Goal: Obtain resource: Download file/media

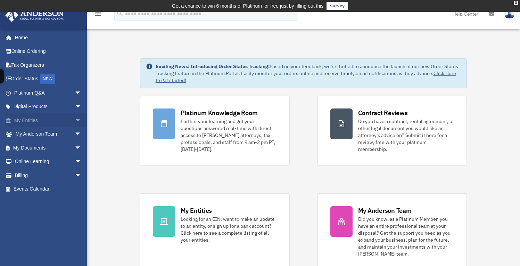
click at [75, 119] on span "arrow_drop_down" at bounding box center [82, 120] width 14 height 14
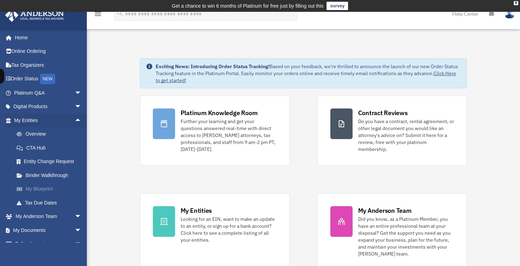
click at [43, 189] on link "My Blueprint" at bounding box center [51, 189] width 82 height 14
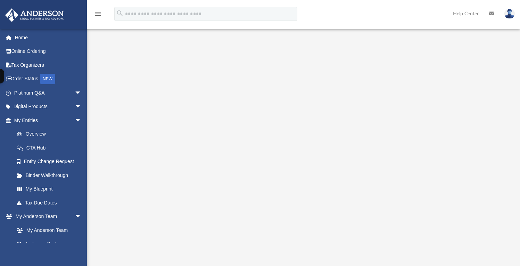
scroll to position [13, 0]
click at [98, 15] on icon "menu" at bounding box center [98, 14] width 8 height 8
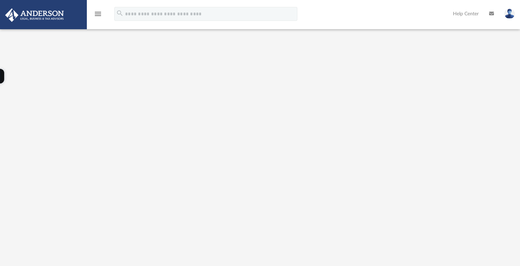
click at [102, 13] on div "menu" at bounding box center [98, 14] width 22 height 18
click at [95, 15] on icon "menu" at bounding box center [98, 14] width 8 height 8
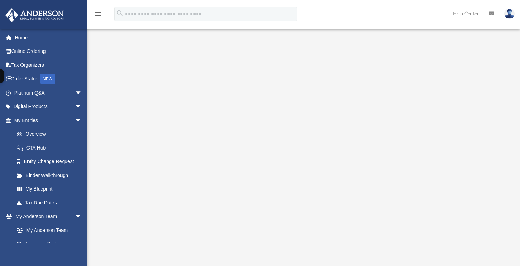
click at [99, 15] on icon "menu" at bounding box center [98, 14] width 8 height 8
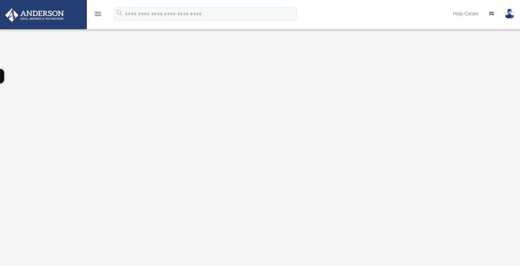
click at [99, 15] on icon "menu" at bounding box center [98, 14] width 8 height 8
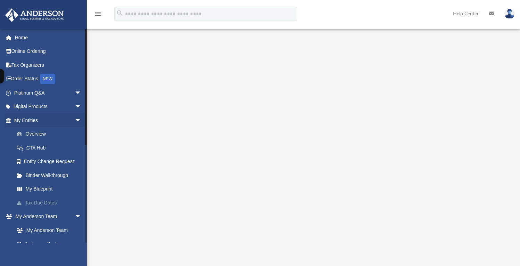
click at [44, 202] on link "Tax Due Dates" at bounding box center [51, 203] width 82 height 14
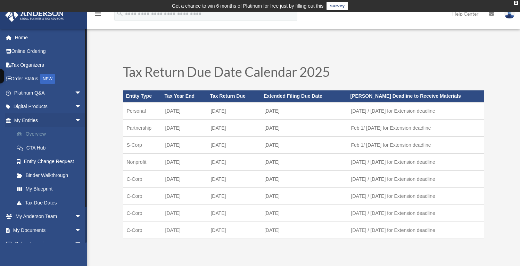
click at [38, 132] on link "Overview" at bounding box center [51, 134] width 82 height 14
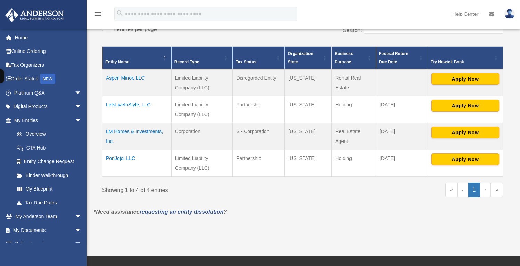
scroll to position [156, 0]
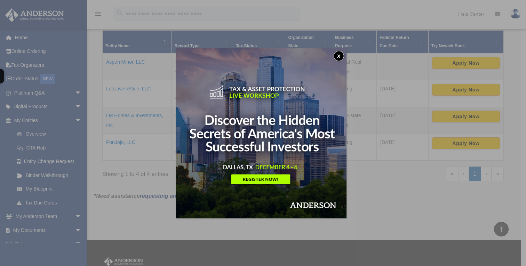
click at [341, 54] on button "x" at bounding box center [338, 56] width 10 height 10
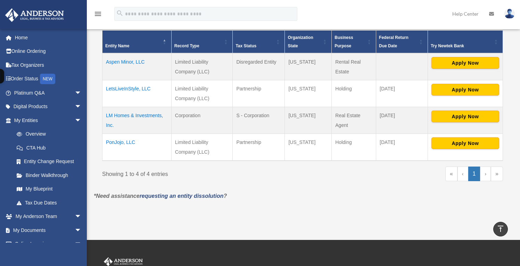
click at [128, 142] on td "PonJojo, LLC" at bounding box center [137, 146] width 69 height 27
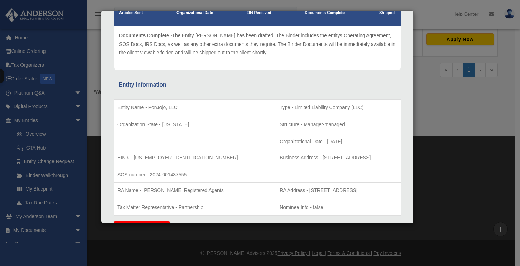
scroll to position [0, 0]
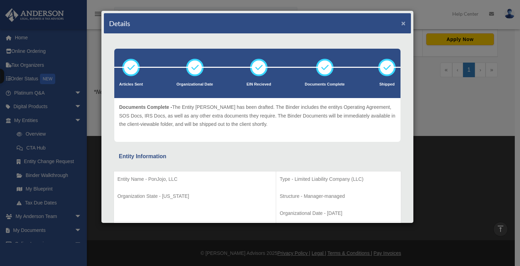
click at [402, 24] on button "×" at bounding box center [404, 22] width 5 height 7
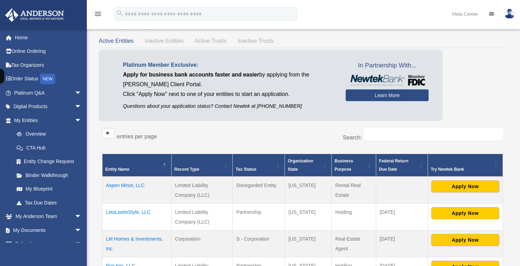
scroll to position [27, 0]
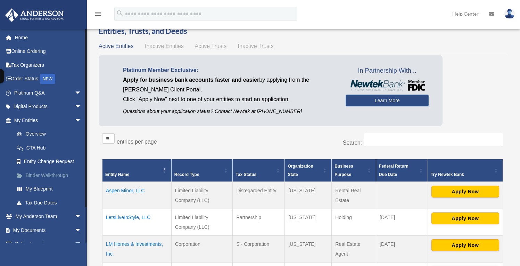
click at [62, 176] on link "Binder Walkthrough" at bounding box center [51, 175] width 82 height 14
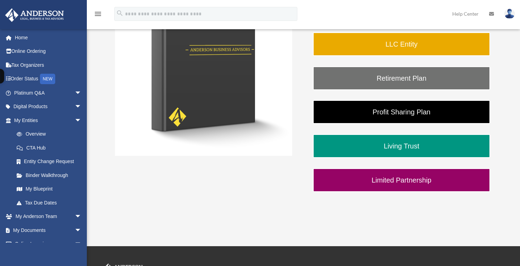
scroll to position [171, 0]
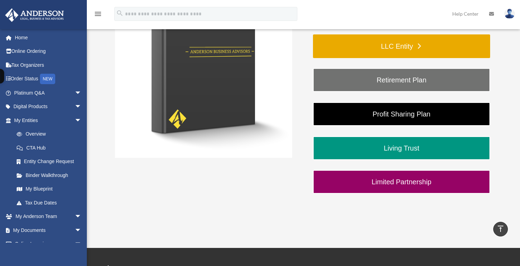
click at [416, 49] on link "LLC Entity" at bounding box center [401, 46] width 177 height 24
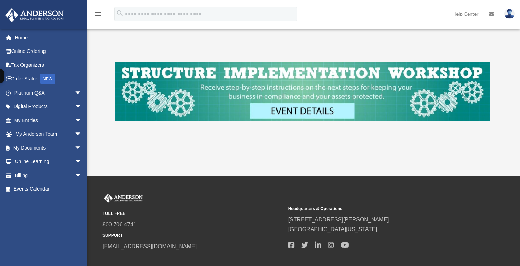
scroll to position [324, 0]
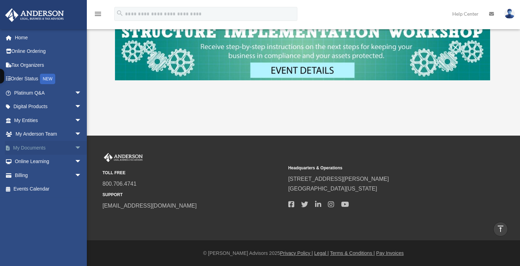
click at [75, 147] on span "arrow_drop_down" at bounding box center [82, 148] width 14 height 14
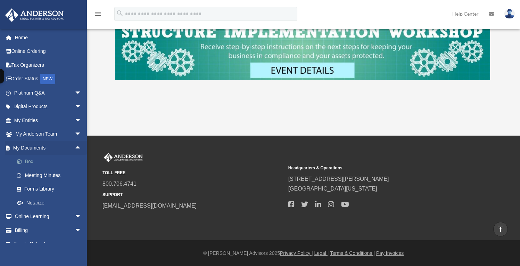
click at [30, 163] on link "Box" at bounding box center [51, 162] width 82 height 14
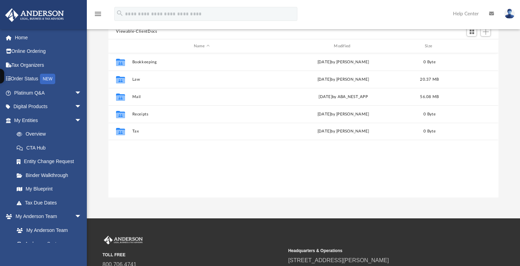
scroll to position [96, 0]
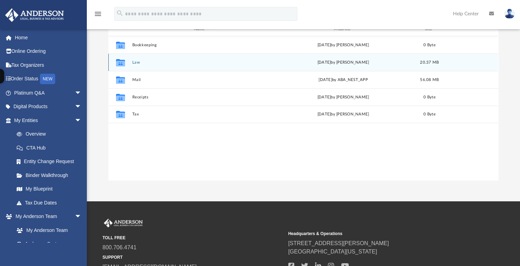
click at [136, 62] on button "Law" at bounding box center [201, 62] width 139 height 5
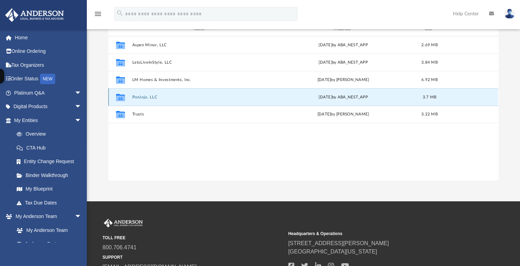
click at [141, 99] on button "PonJojo, LLC" at bounding box center [201, 97] width 139 height 5
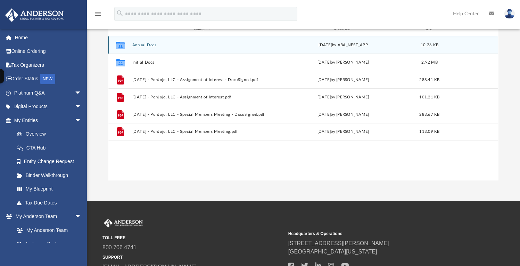
click at [148, 43] on button "Annual Docs" at bounding box center [201, 45] width 139 height 5
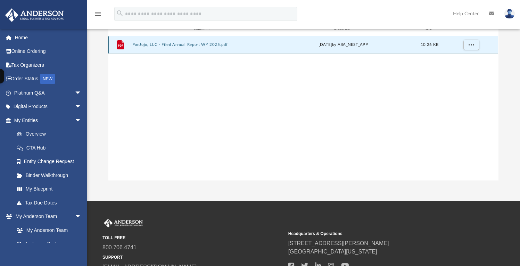
click at [192, 46] on button "PonJojo, LLC - Filed Annual Report WY 2025.pdf" at bounding box center [201, 45] width 139 height 5
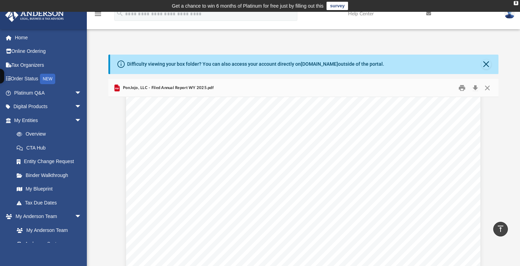
scroll to position [480, 0]
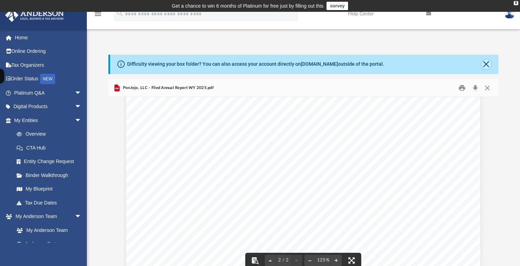
click at [485, 61] on button "Close" at bounding box center [487, 64] width 10 height 10
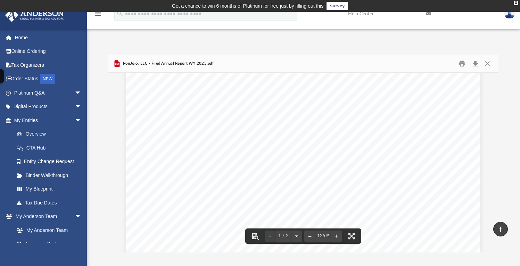
scroll to position [0, 0]
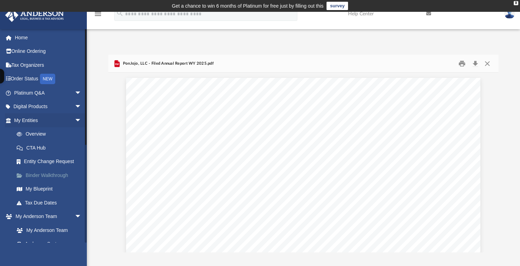
click at [49, 177] on link "Binder Walkthrough" at bounding box center [51, 175] width 82 height 14
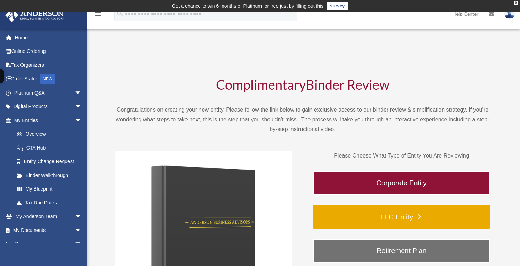
click at [356, 222] on link "LLC Entity" at bounding box center [401, 217] width 177 height 24
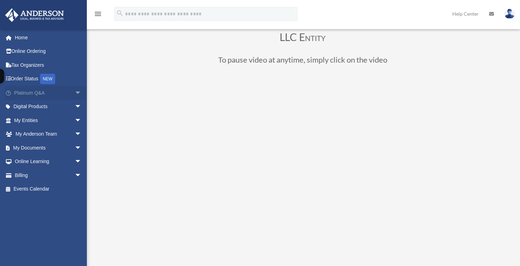
scroll to position [46, 0]
click at [75, 147] on span "arrow_drop_down" at bounding box center [82, 148] width 14 height 14
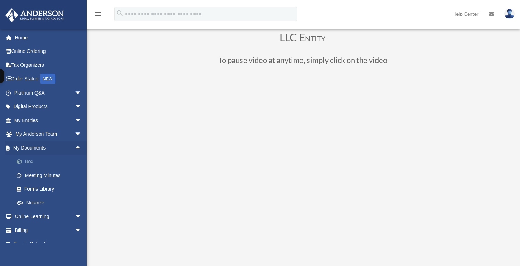
click at [28, 162] on link "Box" at bounding box center [51, 162] width 82 height 14
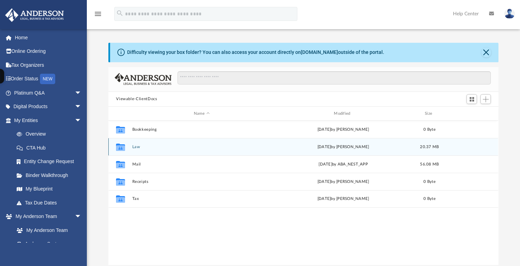
scroll to position [153, 385]
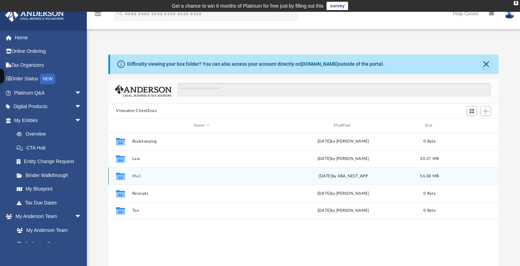
click at [136, 175] on button "Mail" at bounding box center [201, 176] width 139 height 5
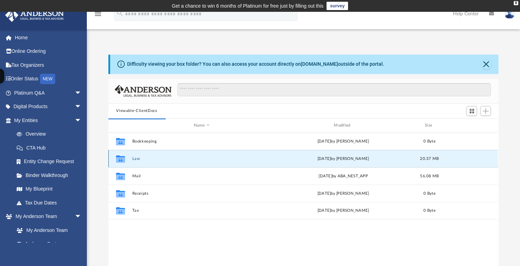
click at [137, 159] on button "Law" at bounding box center [201, 158] width 139 height 5
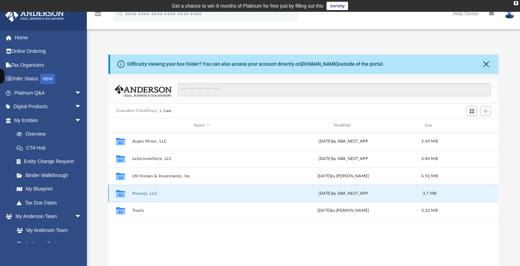
click at [143, 193] on button "PonJojo, LLC" at bounding box center [201, 193] width 139 height 5
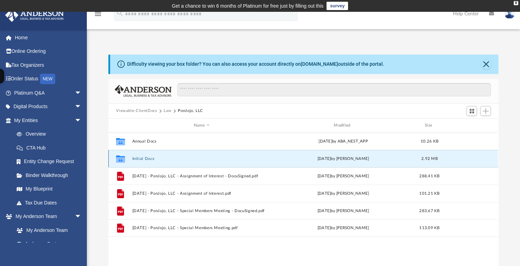
click at [150, 160] on button "Initial Docs" at bounding box center [201, 158] width 139 height 5
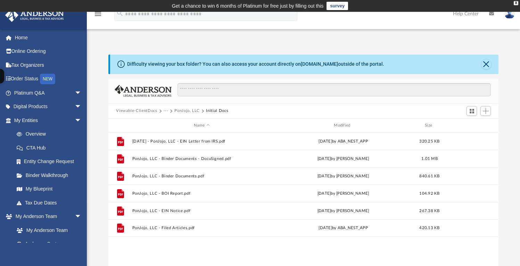
click at [169, 111] on span at bounding box center [170, 110] width 3 height 3
click at [161, 111] on span at bounding box center [160, 110] width 3 height 3
drag, startPoint x: 160, startPoint y: 111, endPoint x: 170, endPoint y: 111, distance: 10.8
click at [160, 111] on span at bounding box center [160, 110] width 3 height 3
click at [171, 111] on span at bounding box center [170, 110] width 3 height 3
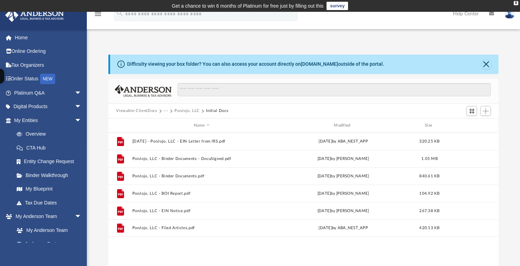
click at [168, 111] on button "···" at bounding box center [166, 111] width 5 height 6
click at [170, 121] on li "Law" at bounding box center [172, 122] width 8 height 7
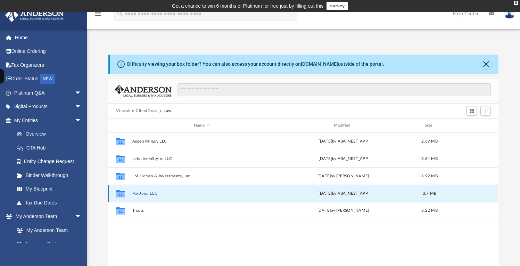
click at [148, 193] on button "PonJojo, LLC" at bounding box center [201, 193] width 139 height 5
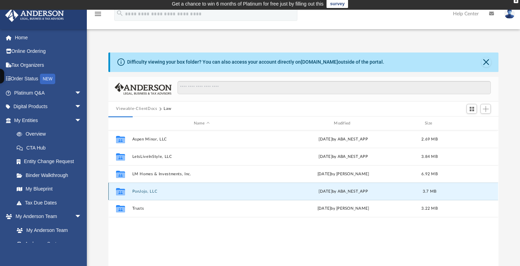
scroll to position [3, 0]
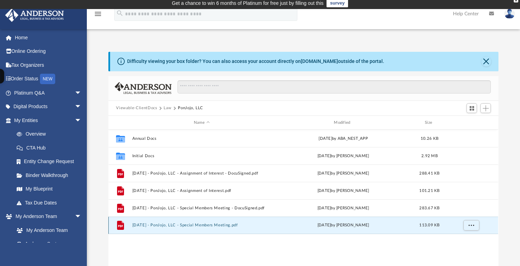
click at [214, 225] on button "[DATE] - PonJojo, LLC - Special Members Meeting.pdf" at bounding box center [201, 225] width 139 height 5
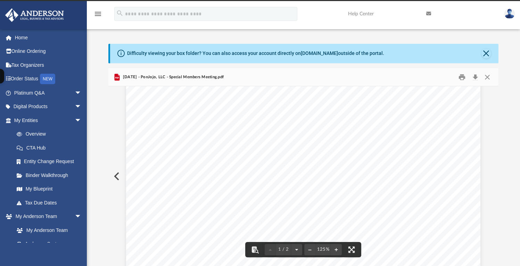
scroll to position [189, 0]
click at [464, 76] on button "Print" at bounding box center [462, 77] width 14 height 11
click at [117, 178] on button "Preview" at bounding box center [115, 176] width 15 height 19
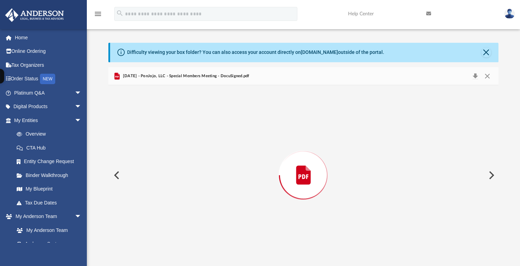
scroll to position [14, 0]
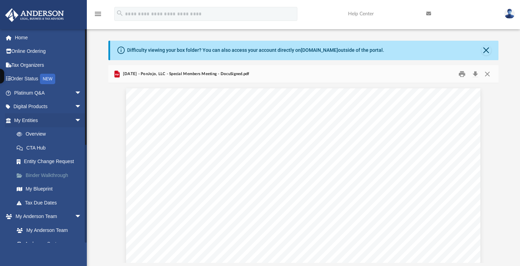
click at [47, 176] on link "Binder Walkthrough" at bounding box center [51, 175] width 82 height 14
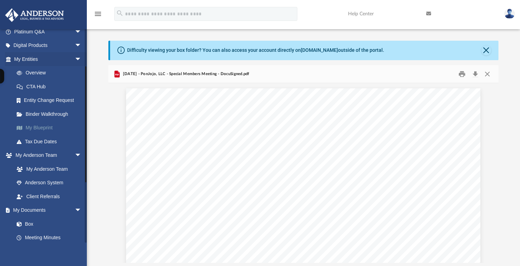
scroll to position [75, 0]
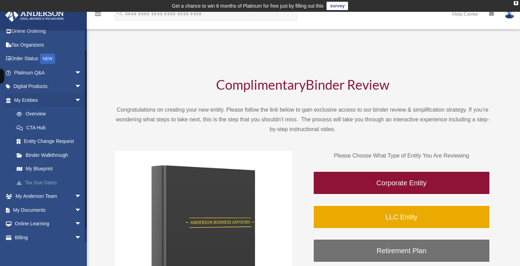
scroll to position [37, 0]
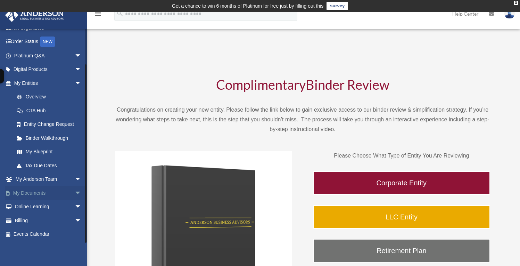
click at [64, 194] on link "My Documents arrow_drop_down" at bounding box center [48, 193] width 87 height 14
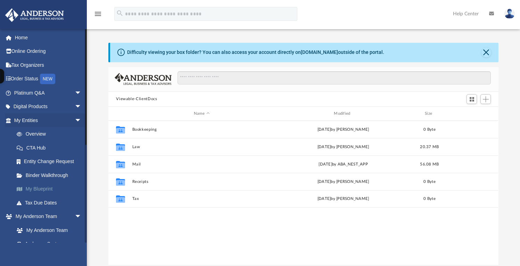
scroll to position [153, 385]
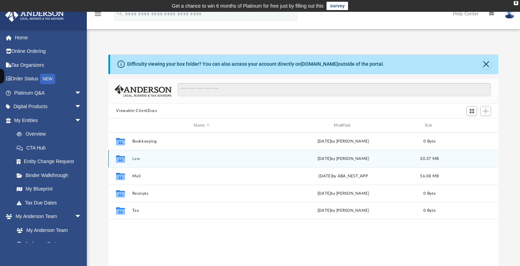
click at [137, 159] on button "Law" at bounding box center [201, 158] width 139 height 5
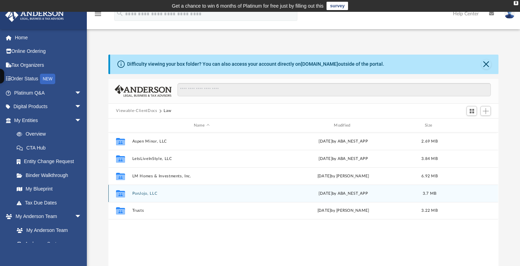
click at [144, 192] on button "PonJojo, LLC" at bounding box center [201, 193] width 139 height 5
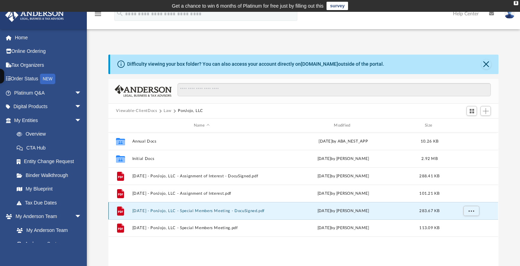
click at [238, 211] on button "[DATE] - PonJojo, LLC - Special Members Meeting - DocuSigned.pdf" at bounding box center [201, 211] width 139 height 5
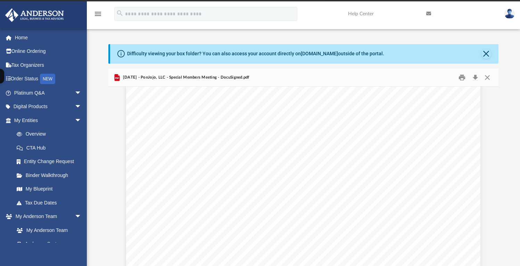
scroll to position [154, 0]
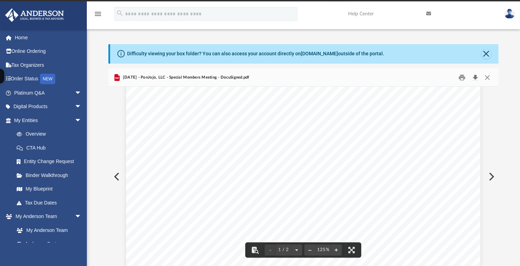
click at [476, 78] on button "Download" at bounding box center [475, 77] width 13 height 11
click at [487, 54] on button "Close" at bounding box center [487, 54] width 10 height 10
